Goal: Task Accomplishment & Management: Manage account settings

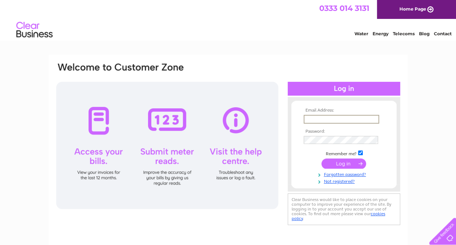
click at [316, 118] on input "text" at bounding box center [342, 119] width 76 height 9
type input "[EMAIL_ADDRESS][DOMAIN_NAME]"
click at [322, 159] on input "submit" at bounding box center [344, 164] width 45 height 10
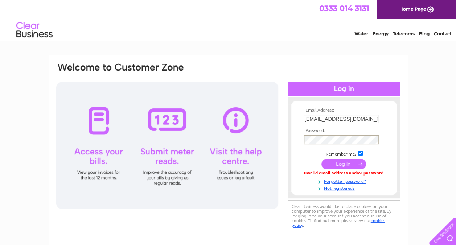
click at [322, 159] on input "submit" at bounding box center [344, 164] width 45 height 10
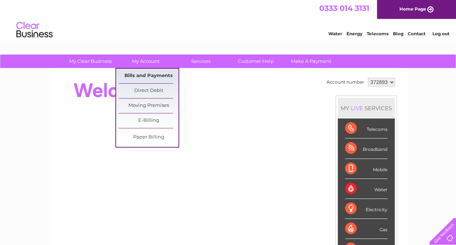
click at [148, 73] on link "Bills and Payments" at bounding box center [149, 76] width 60 height 15
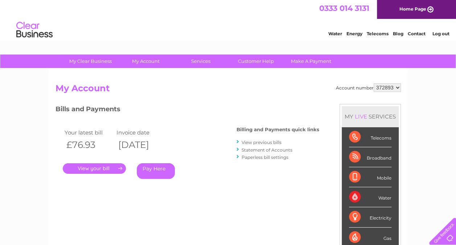
click at [97, 172] on link "." at bounding box center [94, 168] width 63 height 11
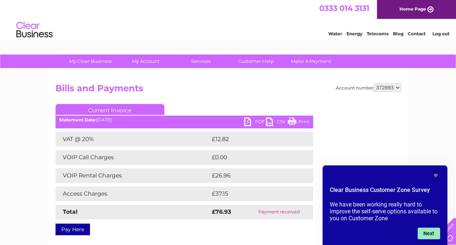
click at [430, 229] on button "Next" at bounding box center [429, 233] width 23 height 12
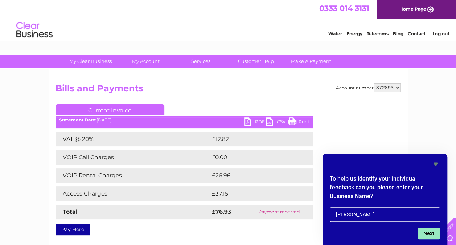
type input "Miss Gwen McGowan"
click at [429, 236] on button "Next" at bounding box center [429, 233] width 23 height 12
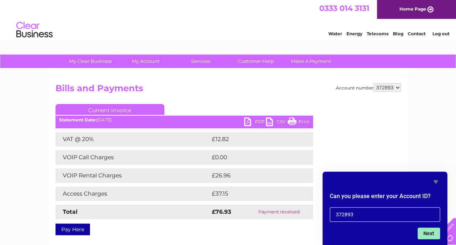
type input "372893"
click at [429, 236] on button "Next" at bounding box center [429, 233] width 23 height 12
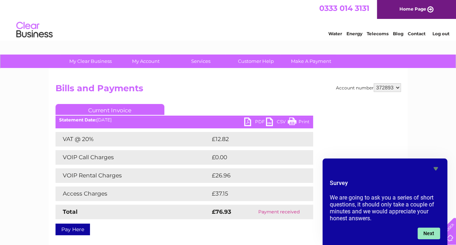
click at [429, 236] on button "Next" at bounding box center [429, 233] width 23 height 12
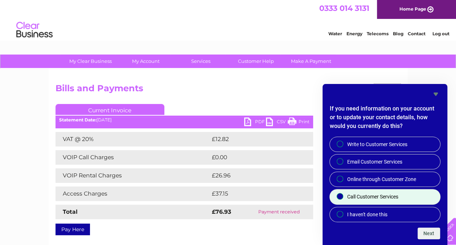
click at [341, 198] on input "Call Customer Services" at bounding box center [340, 196] width 5 height 5
radio input "true"
click at [430, 235] on button "Next" at bounding box center [429, 233] width 23 height 12
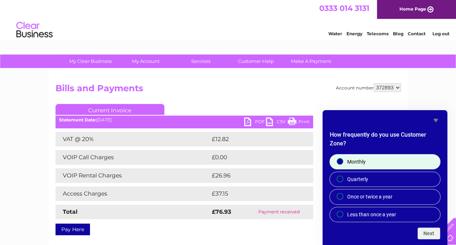
click at [341, 160] on input "Monthly" at bounding box center [340, 161] width 5 height 5
radio input "true"
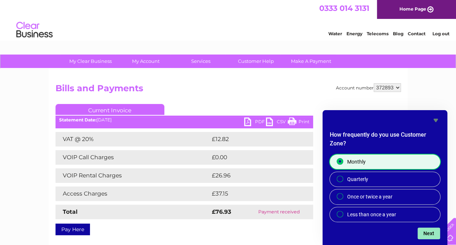
click at [432, 232] on button "Next" at bounding box center [429, 233] width 23 height 12
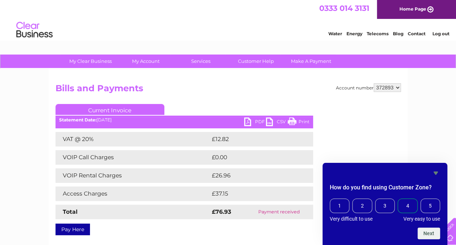
click at [411, 206] on span "4" at bounding box center [408, 205] width 20 height 15
click at [400, 199] on input "4" at bounding box center [400, 199] width 0 height 0
click at [426, 233] on button "Next" at bounding box center [429, 233] width 23 height 12
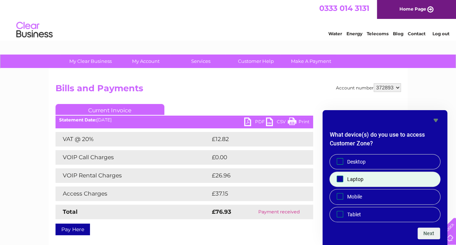
click at [339, 178] on input "Laptop" at bounding box center [340, 178] width 5 height 5
checkbox input "true"
click at [428, 233] on button "Next" at bounding box center [429, 233] width 23 height 12
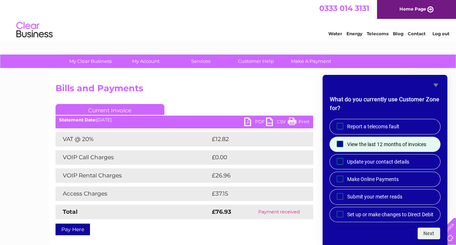
click at [339, 141] on input "View the last 12 months of invoices" at bounding box center [340, 143] width 5 height 5
checkbox input "true"
click at [430, 230] on button "Next" at bounding box center [429, 233] width 23 height 12
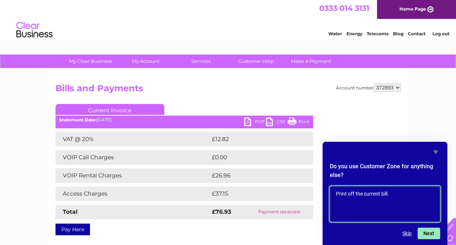
type textarea "Print off the current bill."
click at [431, 231] on button "Next" at bounding box center [429, 233] width 23 height 12
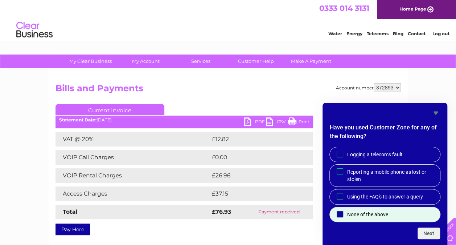
click at [340, 214] on input "None of the above" at bounding box center [340, 213] width 5 height 5
checkbox input "true"
click at [428, 230] on button "Next" at bounding box center [429, 233] width 23 height 12
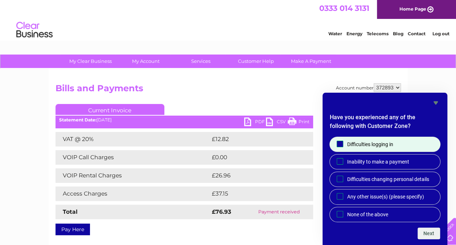
click at [341, 146] on span at bounding box center [340, 144] width 7 height 7
click at [341, 146] on input "Difficulties logging in" at bounding box center [340, 143] width 5 height 5
checkbox input "true"
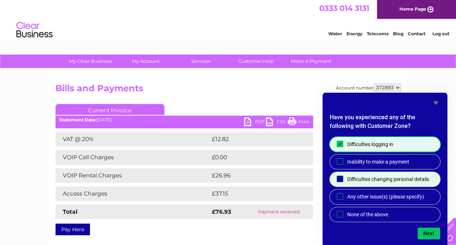
click at [341, 178] on input "Difficulties changing personal details" at bounding box center [340, 178] width 5 height 5
checkbox input "true"
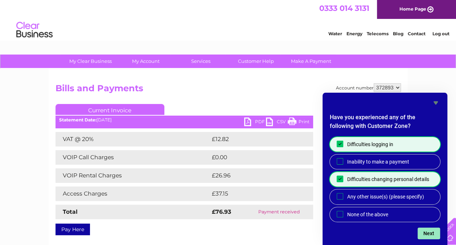
click at [424, 231] on button "Next" at bounding box center [429, 233] width 23 height 12
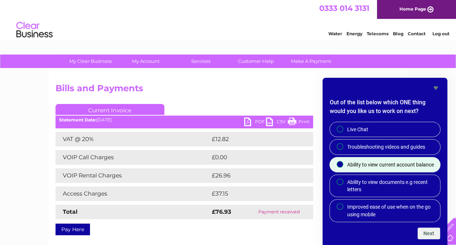
click at [341, 163] on input "Ability to view current account balance" at bounding box center [340, 164] width 5 height 5
radio input "true"
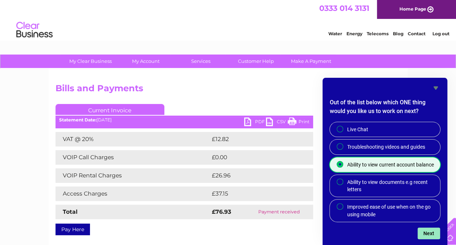
click at [432, 233] on button "Next" at bounding box center [429, 233] width 23 height 12
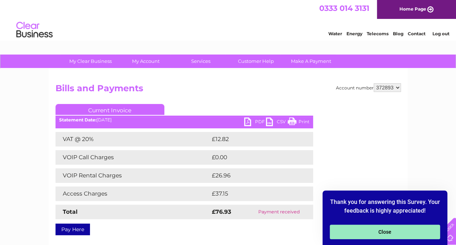
click at [393, 232] on button "Close" at bounding box center [385, 231] width 110 height 15
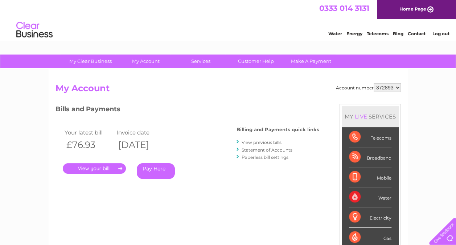
click at [274, 140] on link "View previous bills" at bounding box center [262, 141] width 40 height 5
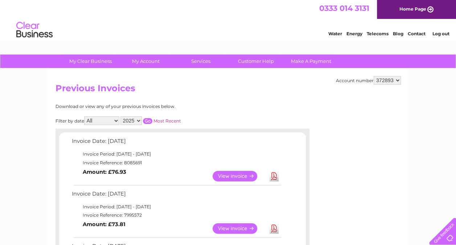
click at [440, 33] on link "Log out" at bounding box center [440, 33] width 17 height 5
